Goal: Check status: Check status

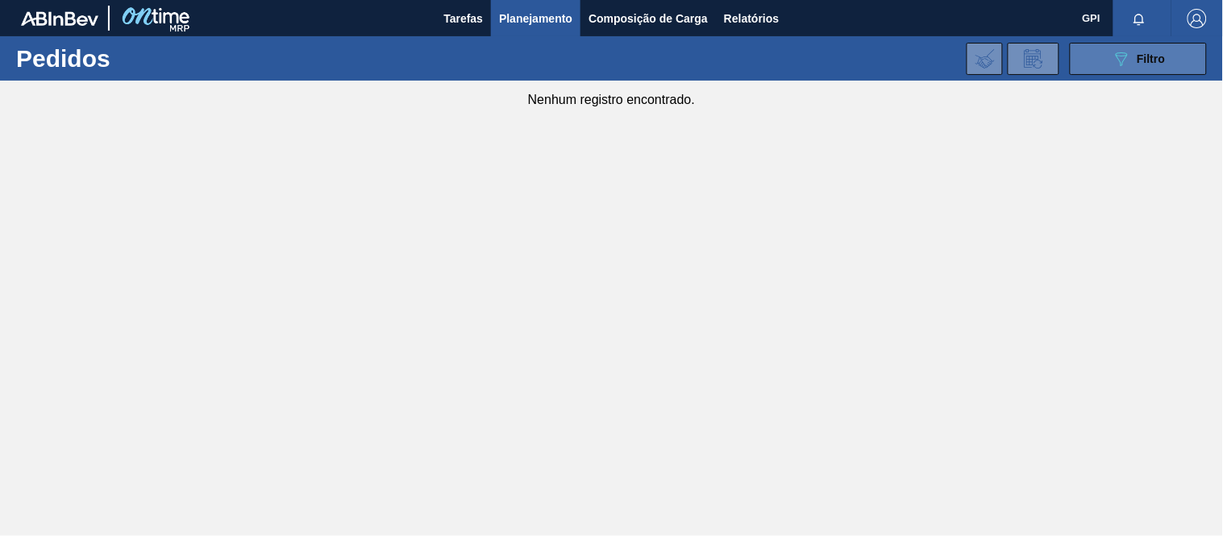
click at [1127, 57] on icon "089F7B8B-B2A5-4AFE-B5C0-19BA573D28AC" at bounding box center [1121, 58] width 19 height 19
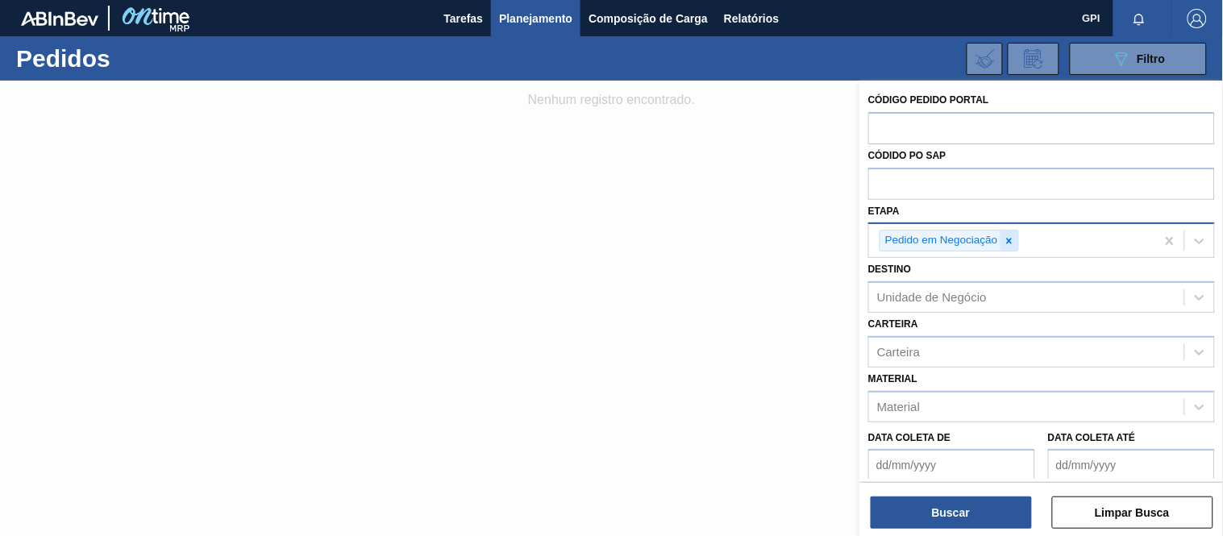
click at [1010, 243] on icon at bounding box center [1009, 240] width 11 height 11
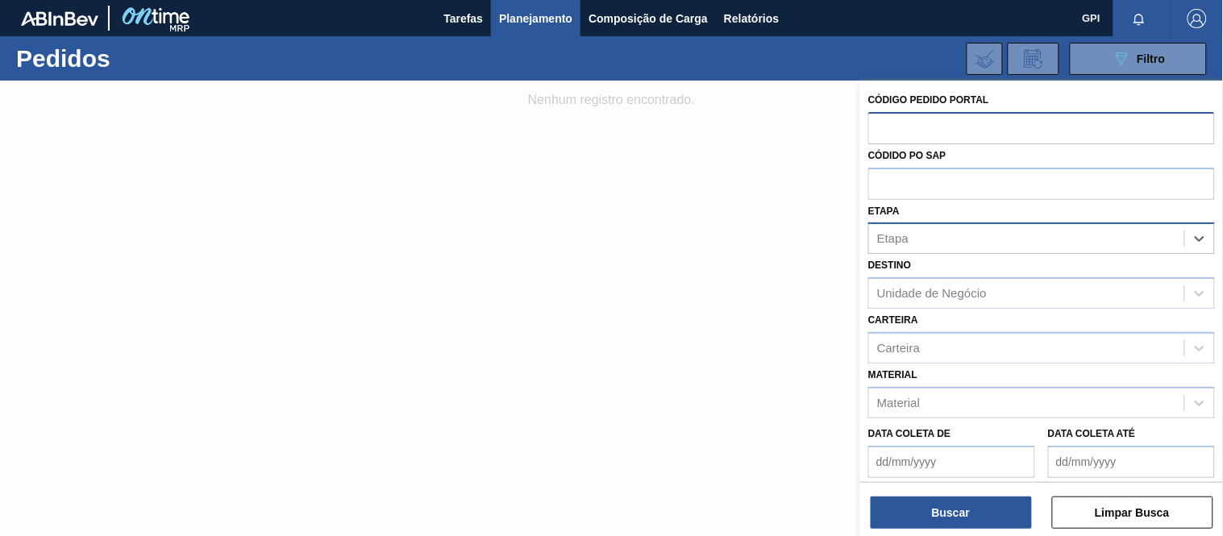
click at [880, 123] on input "text" at bounding box center [1041, 127] width 347 height 31
paste input "text"
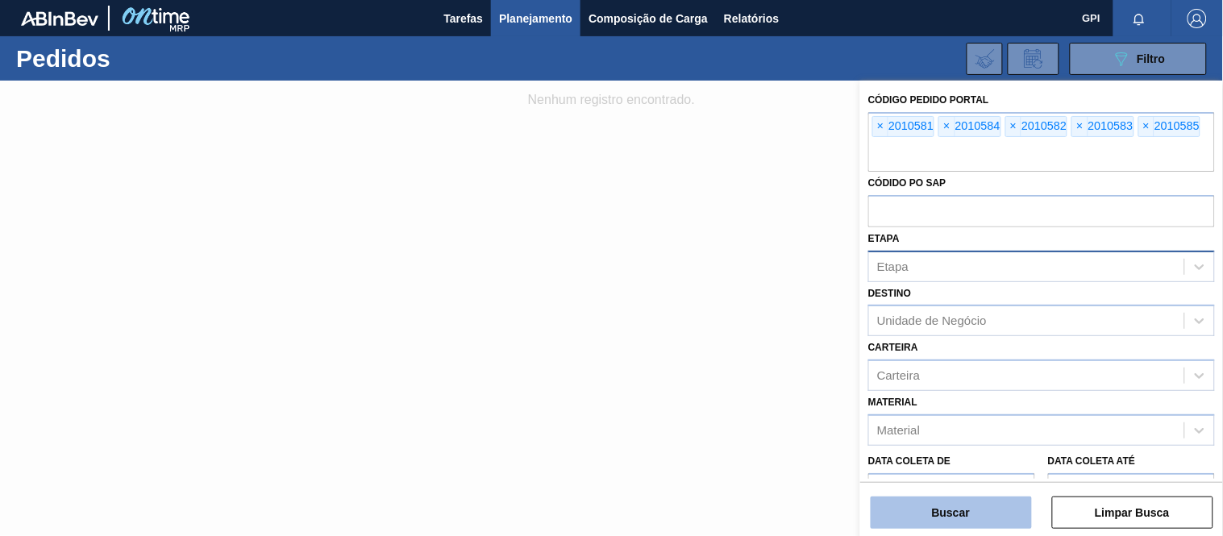
click at [914, 513] on button "Buscar" at bounding box center [951, 513] width 161 height 32
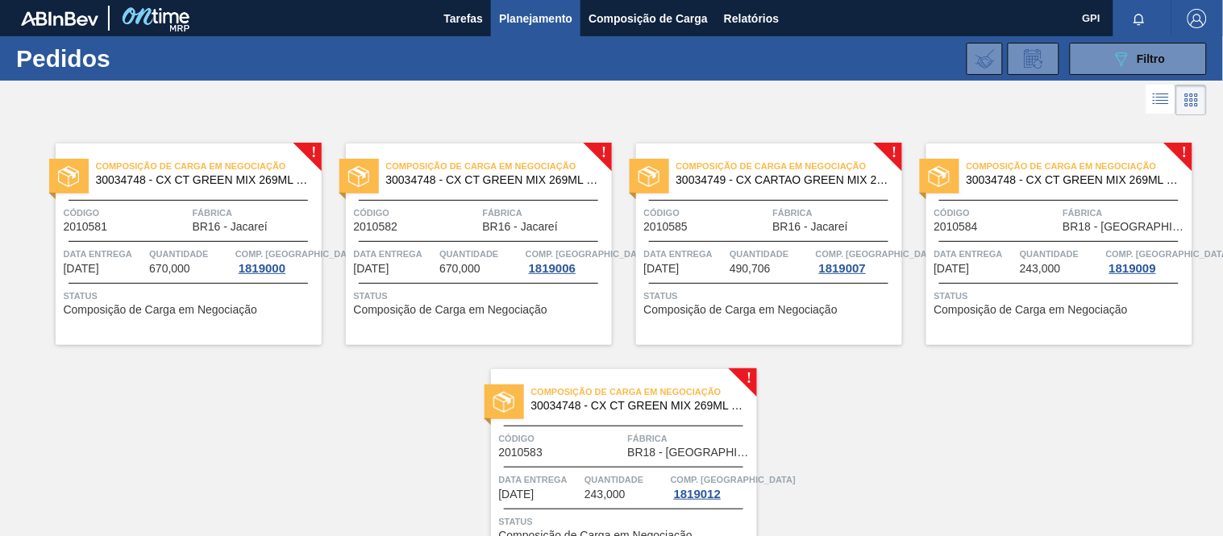
click at [179, 266] on span "670,000" at bounding box center [169, 269] width 41 height 12
click at [493, 214] on span "Fábrica" at bounding box center [545, 213] width 125 height 16
click at [173, 208] on span "Código" at bounding box center [126, 213] width 125 height 16
click at [734, 250] on span "Quantidade" at bounding box center [771, 254] width 82 height 16
click at [993, 252] on span "Data entrega" at bounding box center [975, 254] width 82 height 16
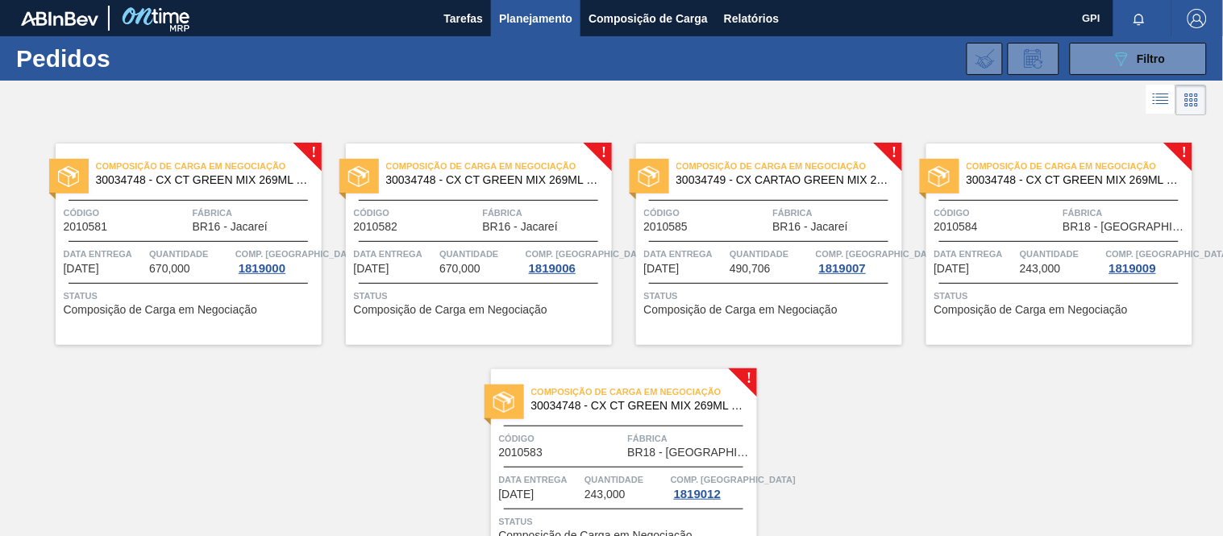
click at [606, 423] on div "Composição de Carga em Negociação 30034748 - CX CT GREEN MIX 269ML LT C8 Código…" at bounding box center [624, 470] width 266 height 202
